Goal: Information Seeking & Learning: Find specific page/section

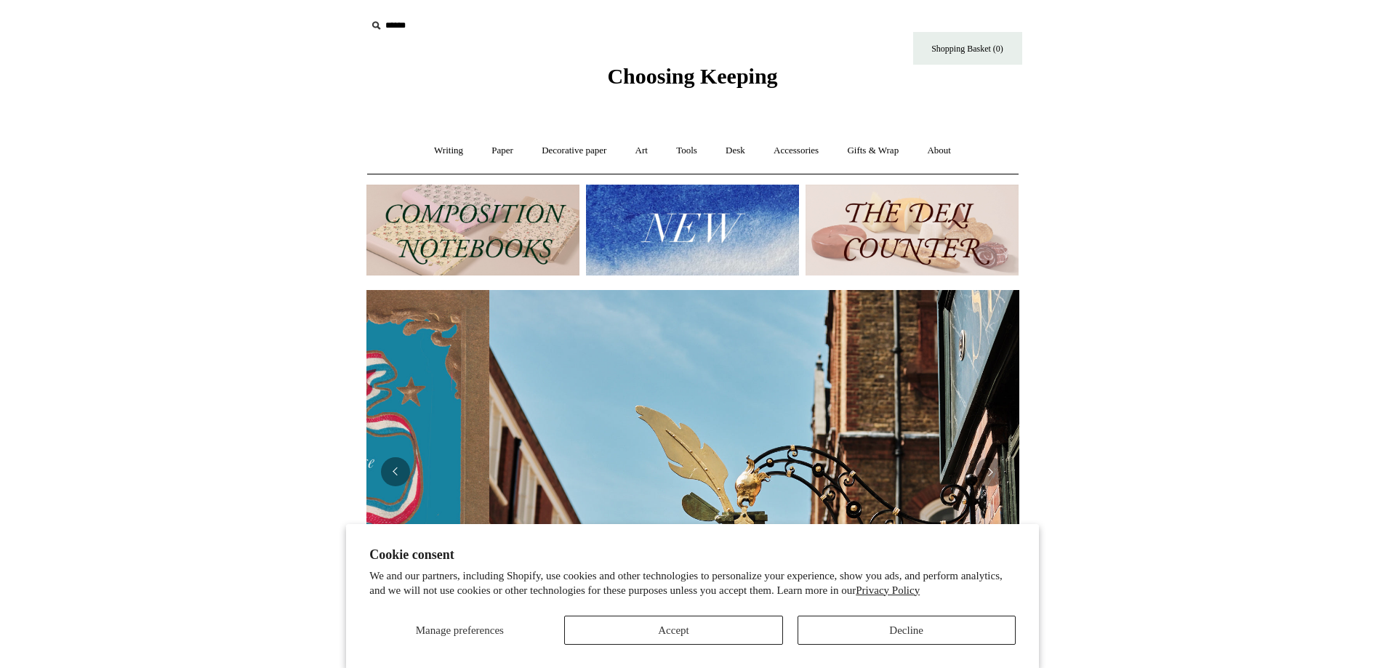
scroll to position [0, 653]
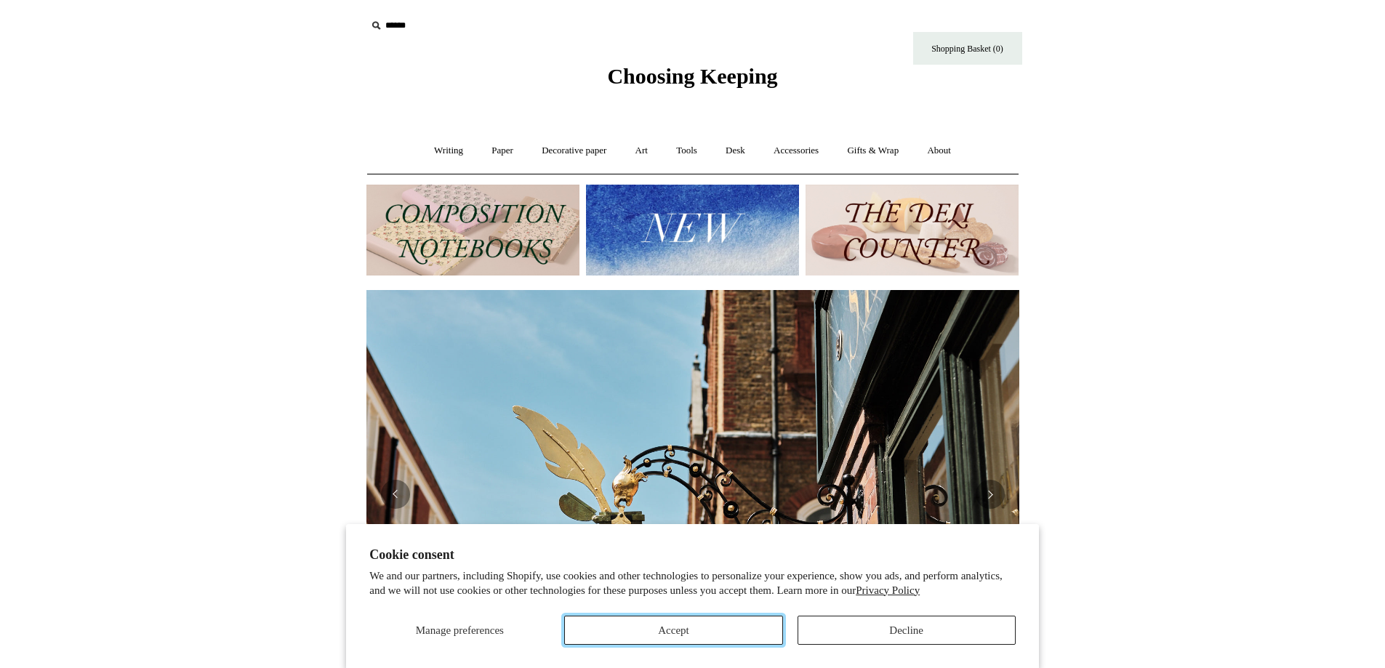
click at [704, 636] on button "Accept" at bounding box center [673, 630] width 218 height 29
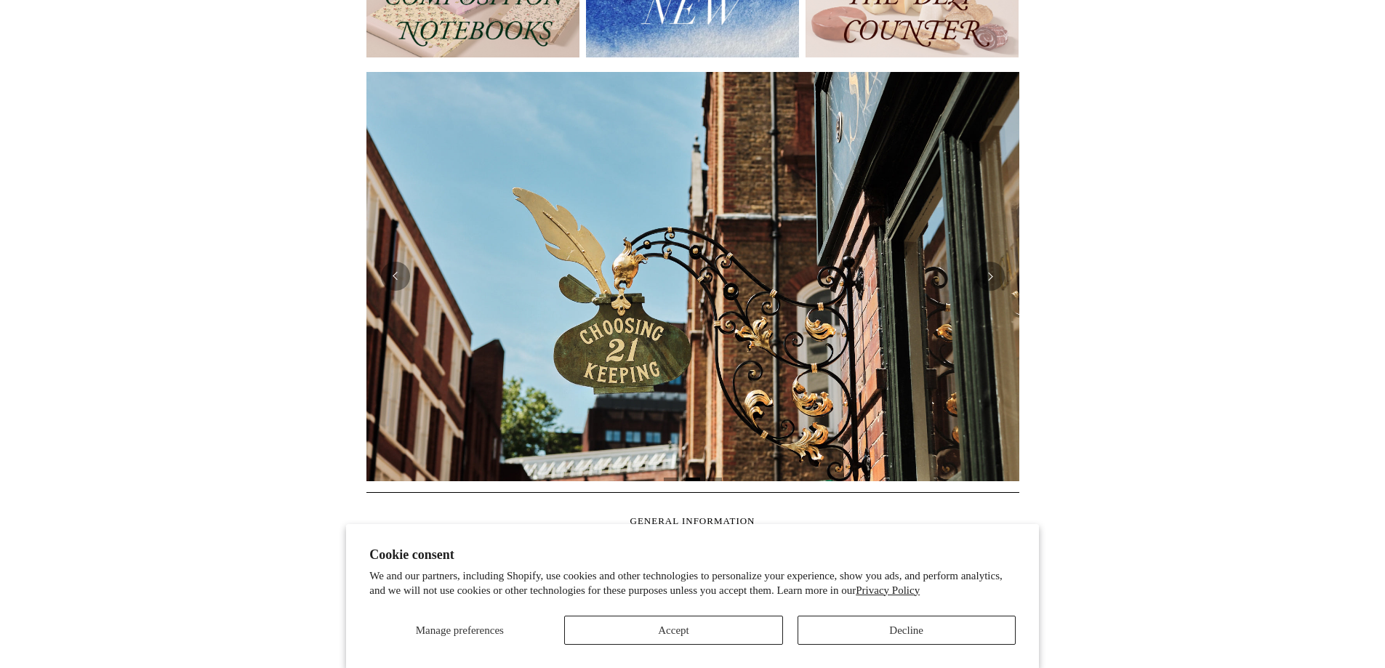
click at [154, 480] on html "Cookie consent We and our partners, including Shopify, use cookies and other te…" at bounding box center [692, 394] width 1385 height 1224
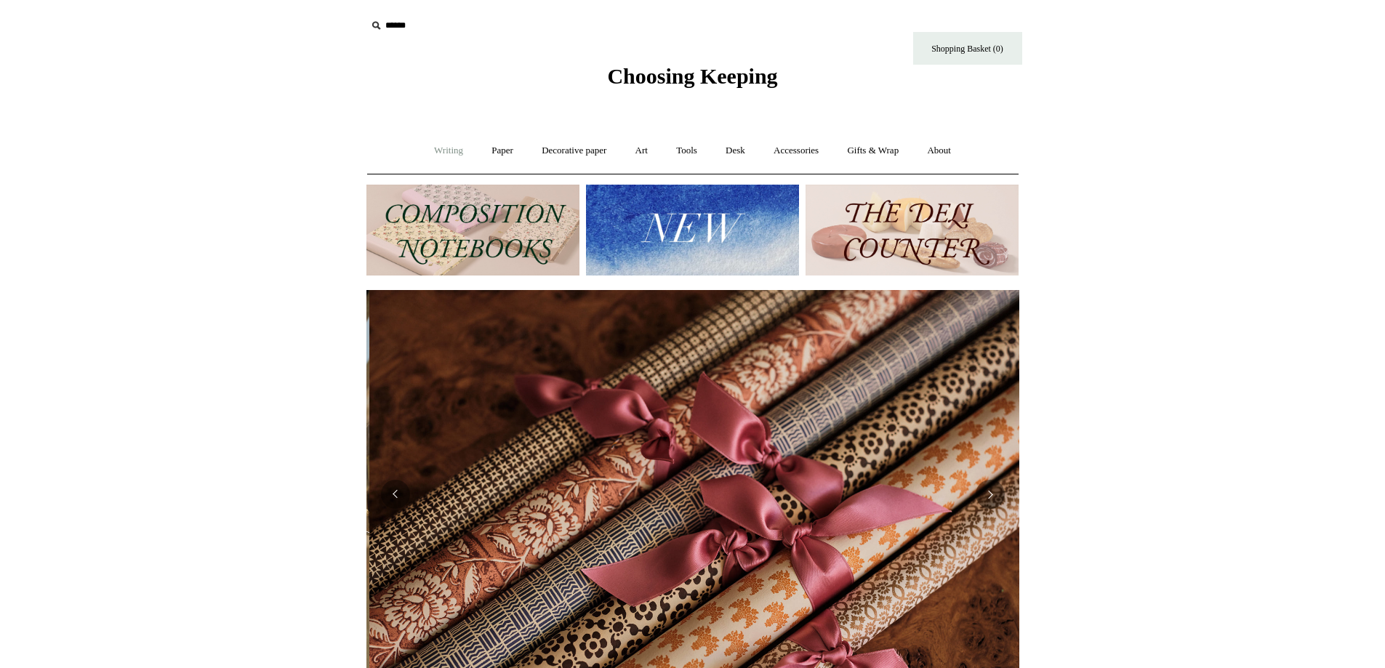
scroll to position [0, 1306]
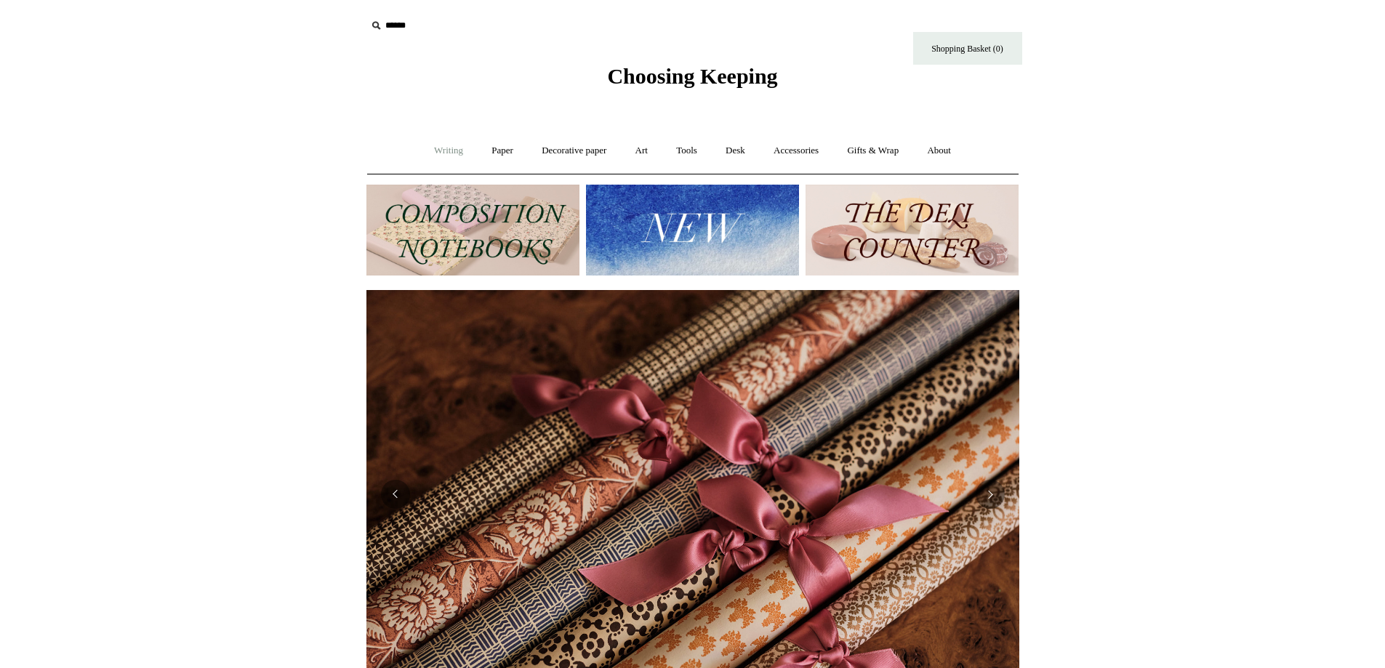
click at [442, 145] on link "Writing +" at bounding box center [448, 151] width 55 height 39
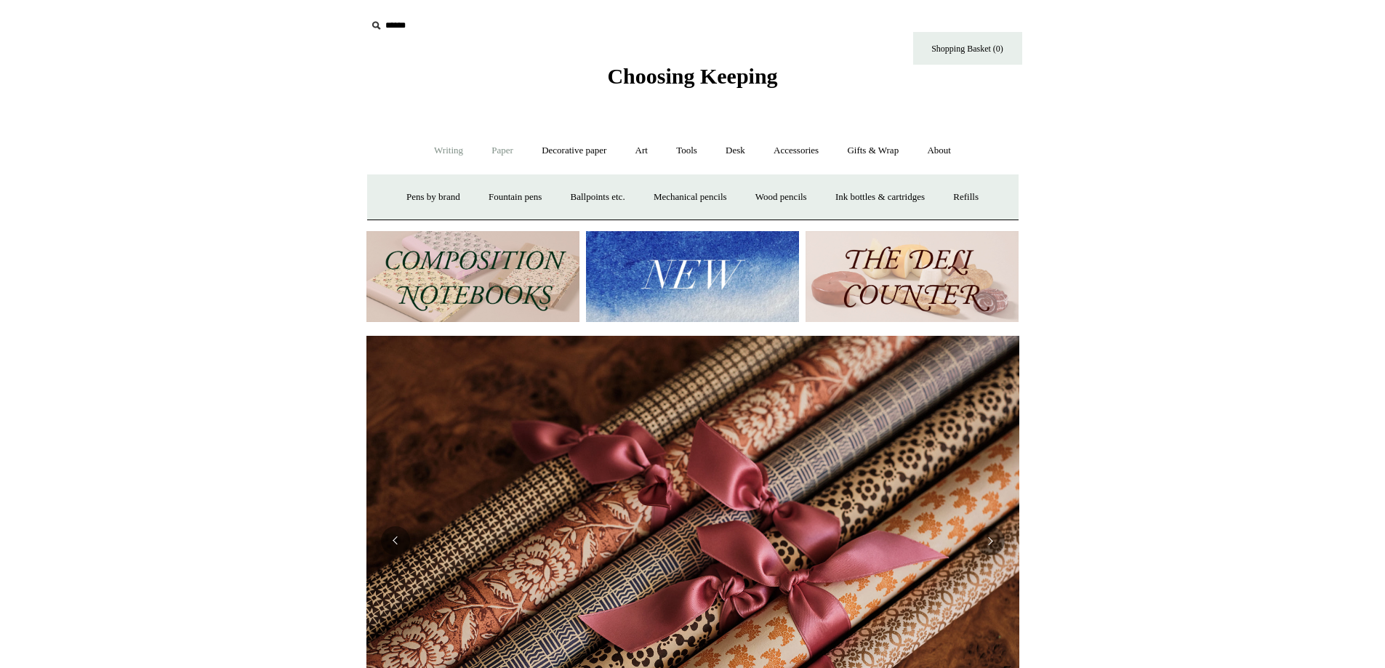
click at [491, 140] on link "Paper +" at bounding box center [502, 151] width 48 height 39
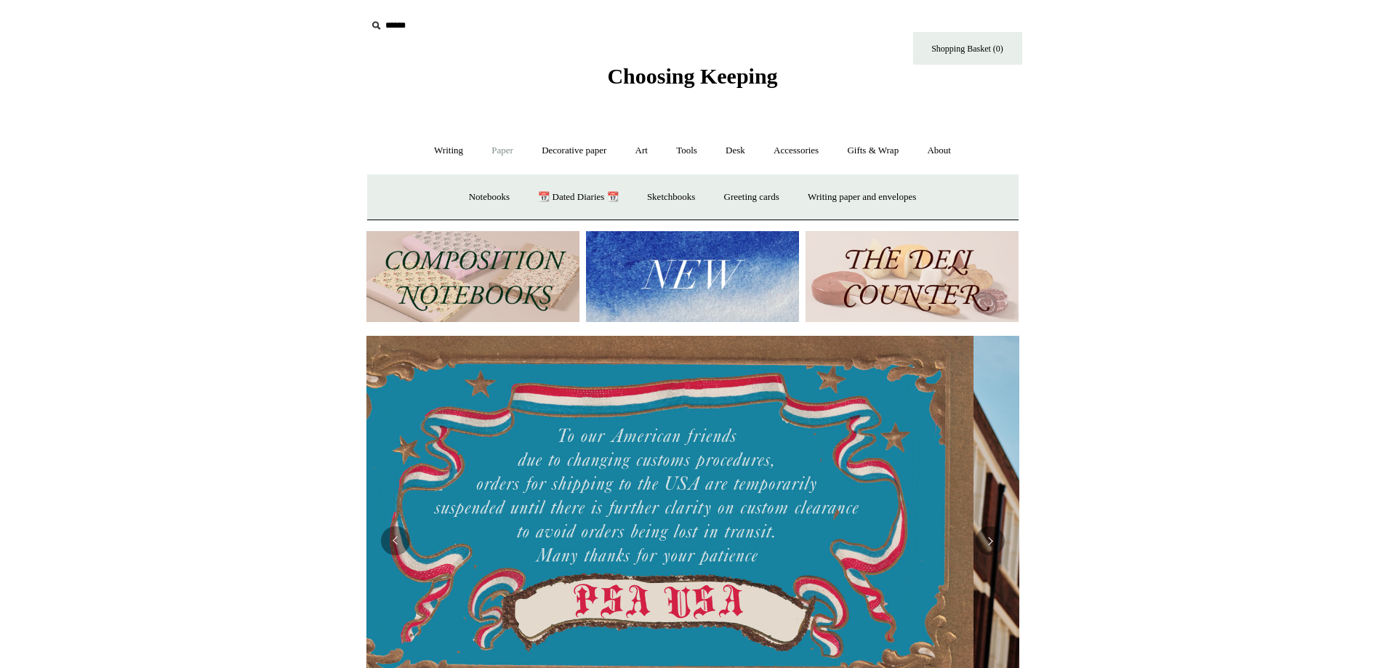
scroll to position [0, 0]
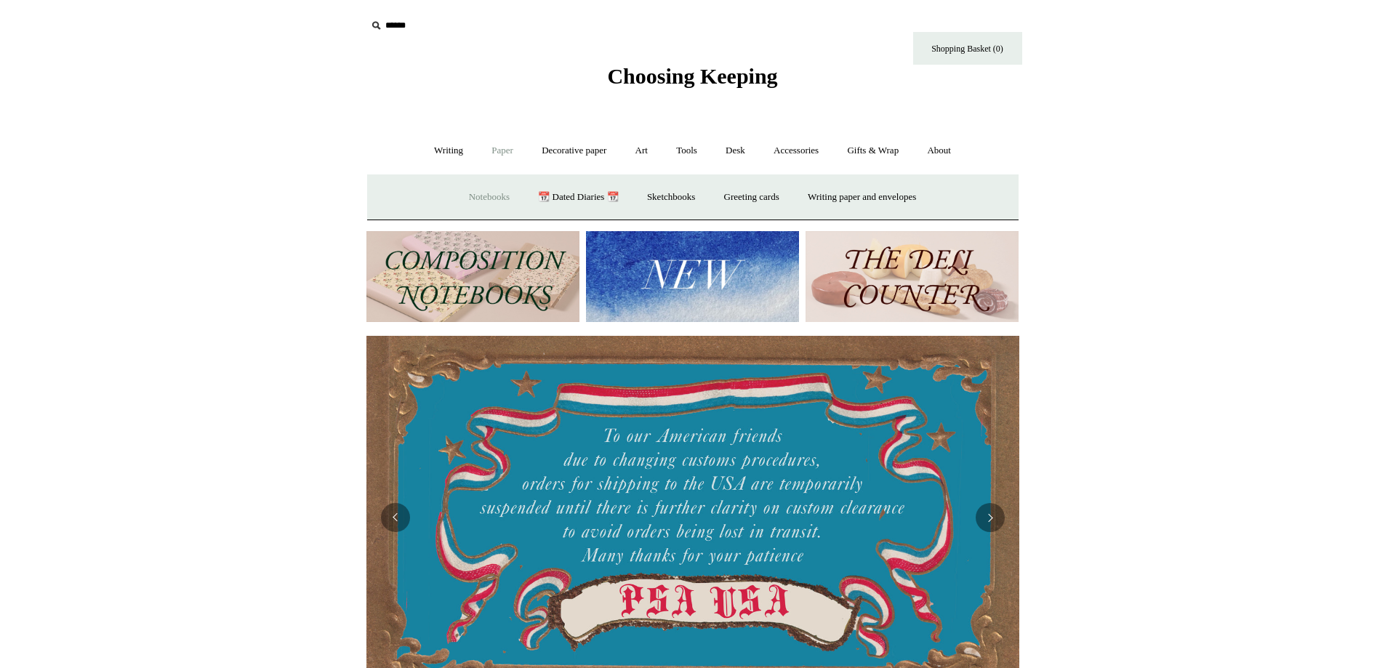
click at [463, 200] on link "Notebooks +" at bounding box center [489, 197] width 67 height 39
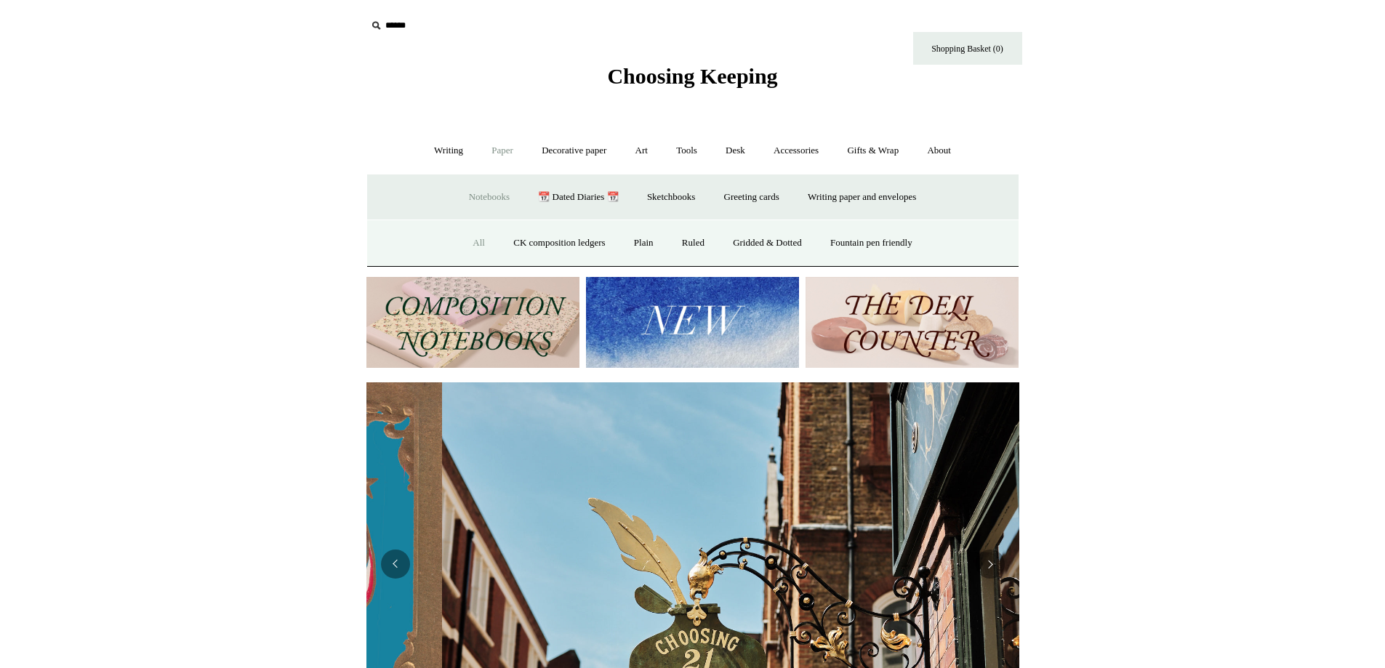
scroll to position [0, 653]
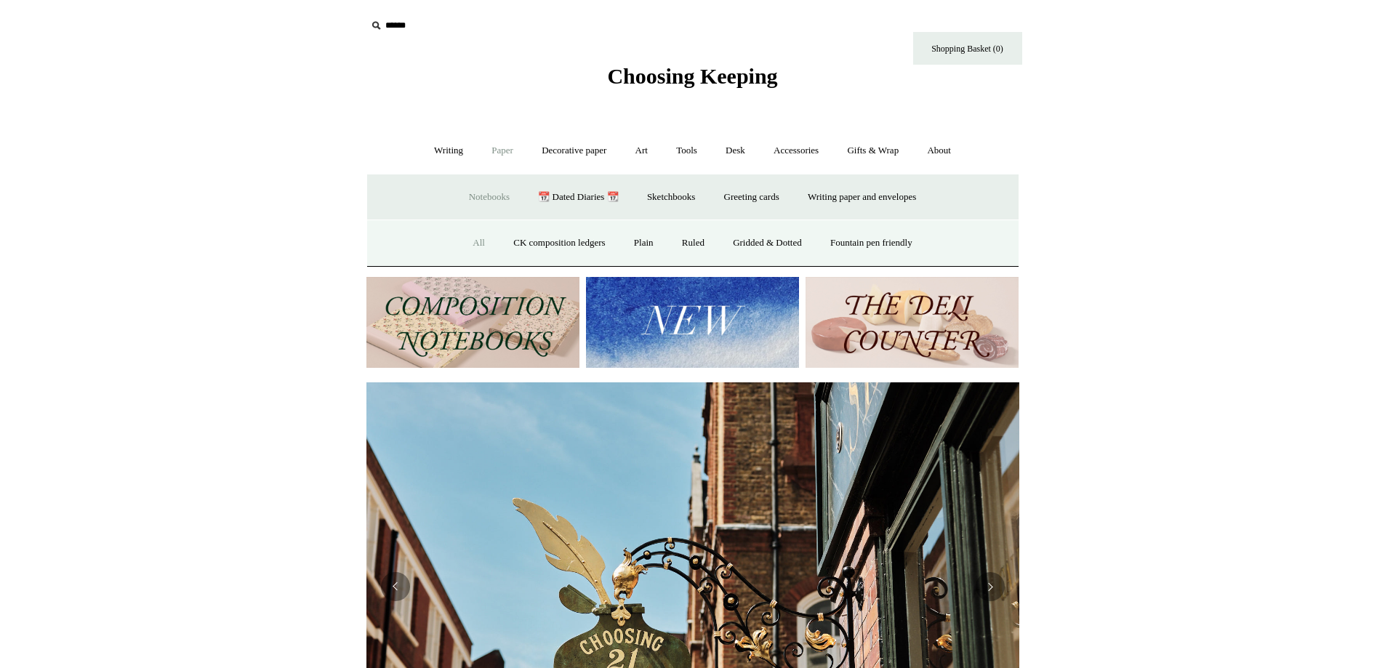
click at [460, 253] on link "All" at bounding box center [479, 243] width 39 height 39
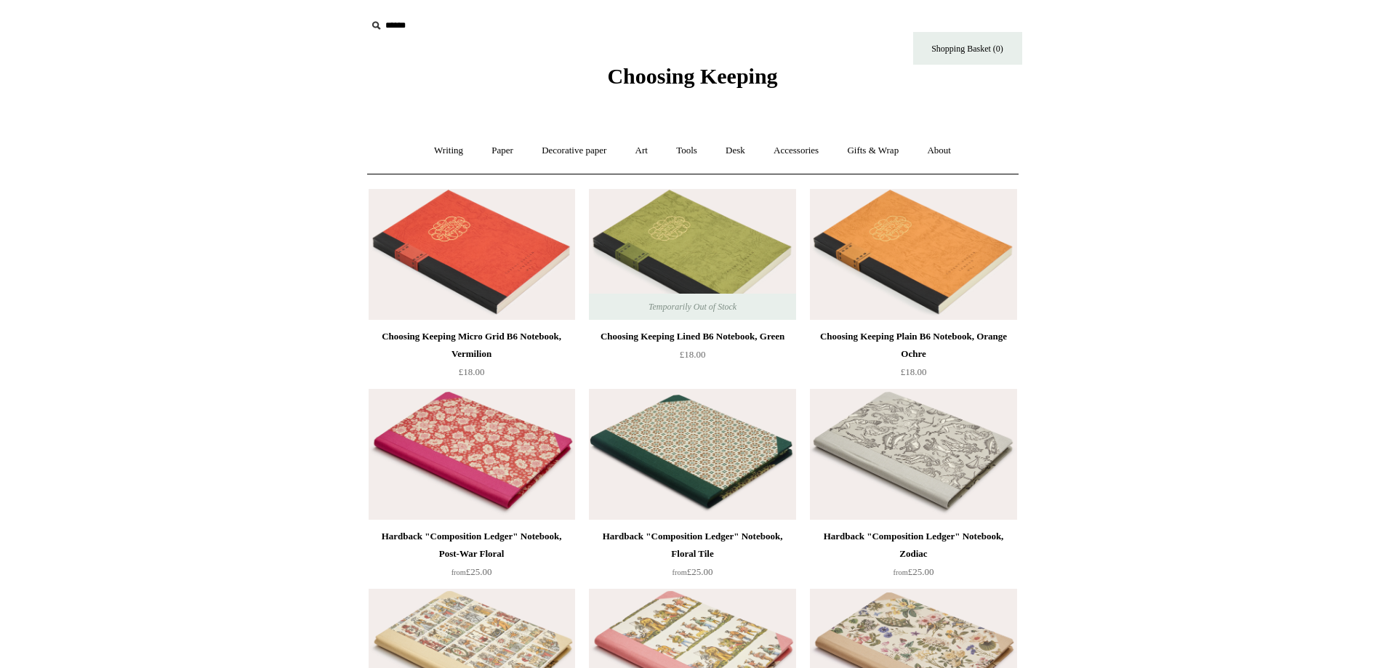
click at [393, 28] on input "text" at bounding box center [455, 25] width 179 height 27
type input "**********"
click at [525, 12] on input "*" at bounding box center [532, 24] width 15 height 25
